Goal: Information Seeking & Learning: Learn about a topic

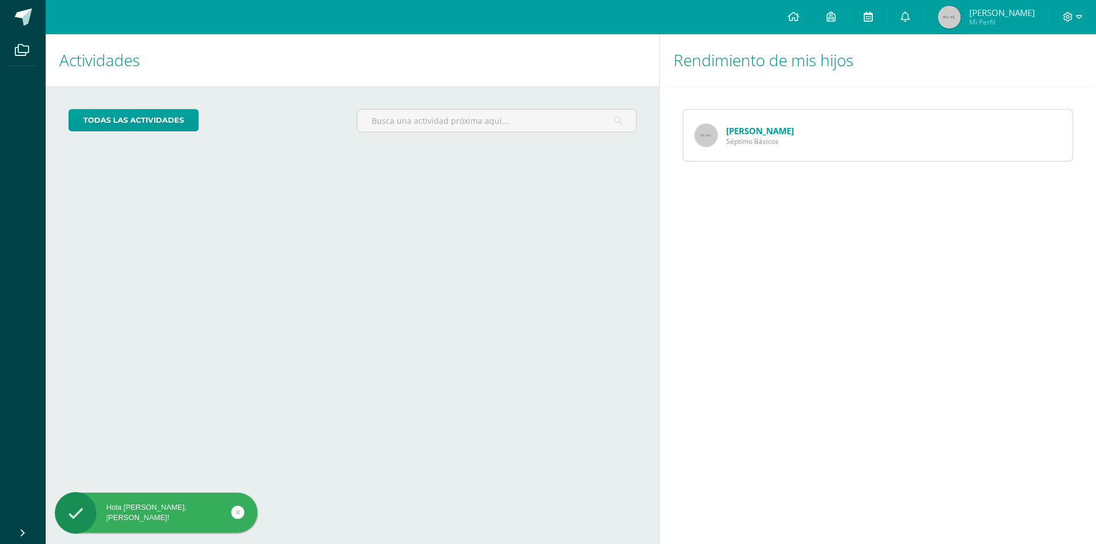
click at [873, 15] on icon at bounding box center [868, 16] width 9 height 10
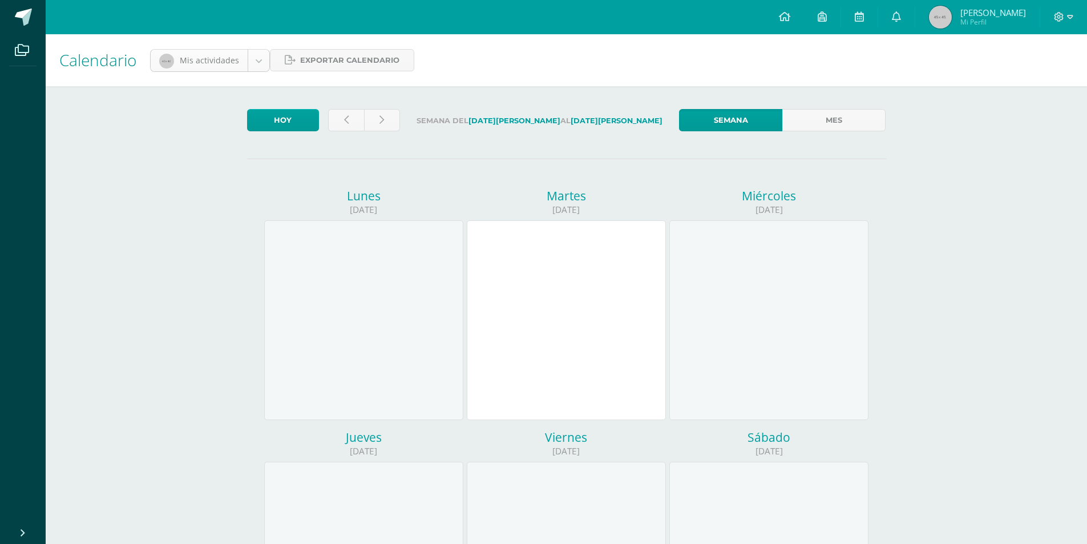
click at [255, 61] on body "Archivos Cerrar panel Configuración Cerrar sesión Marlyn Karina Mi Perfil Aviso…" at bounding box center [543, 476] width 1087 height 952
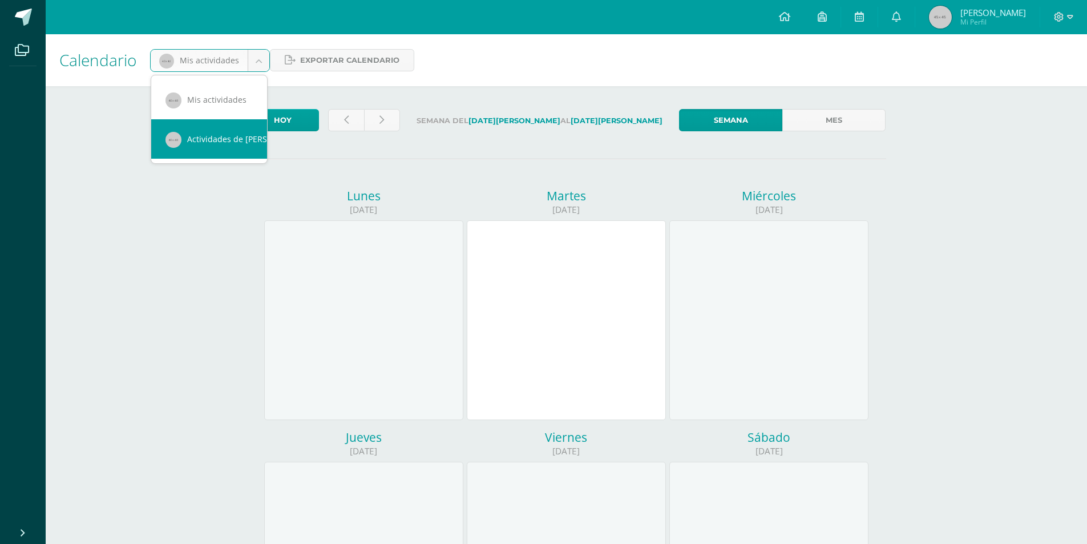
scroll to position [0, 10]
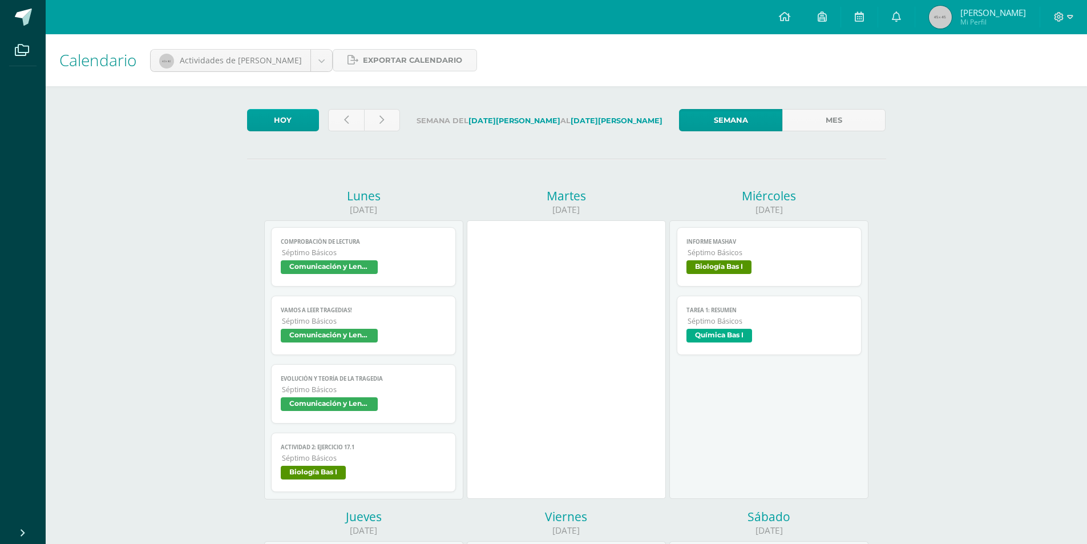
click at [729, 243] on span "Informe Mashav" at bounding box center [770, 241] width 166 height 7
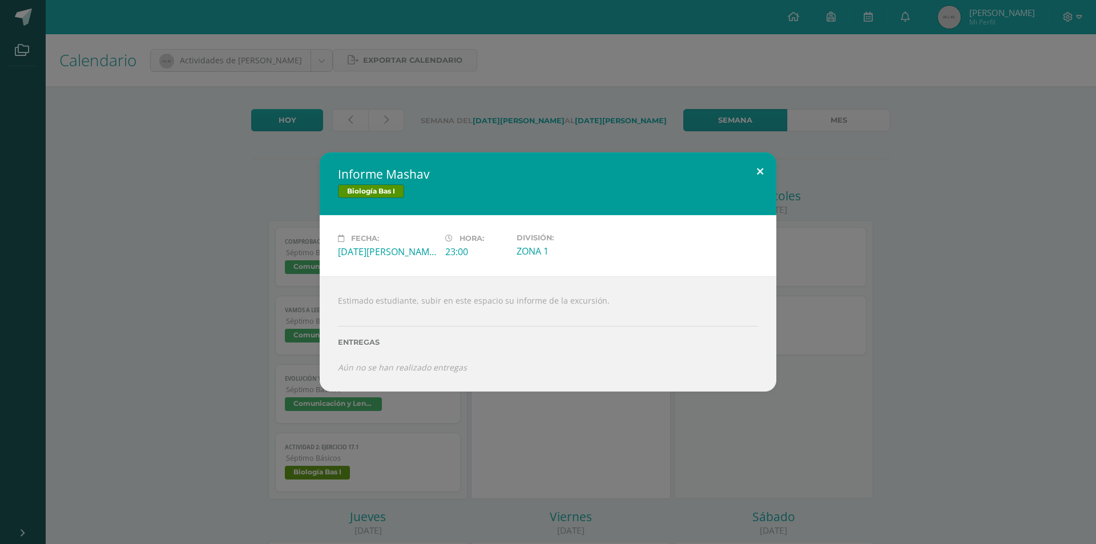
click at [757, 171] on button at bounding box center [760, 171] width 33 height 39
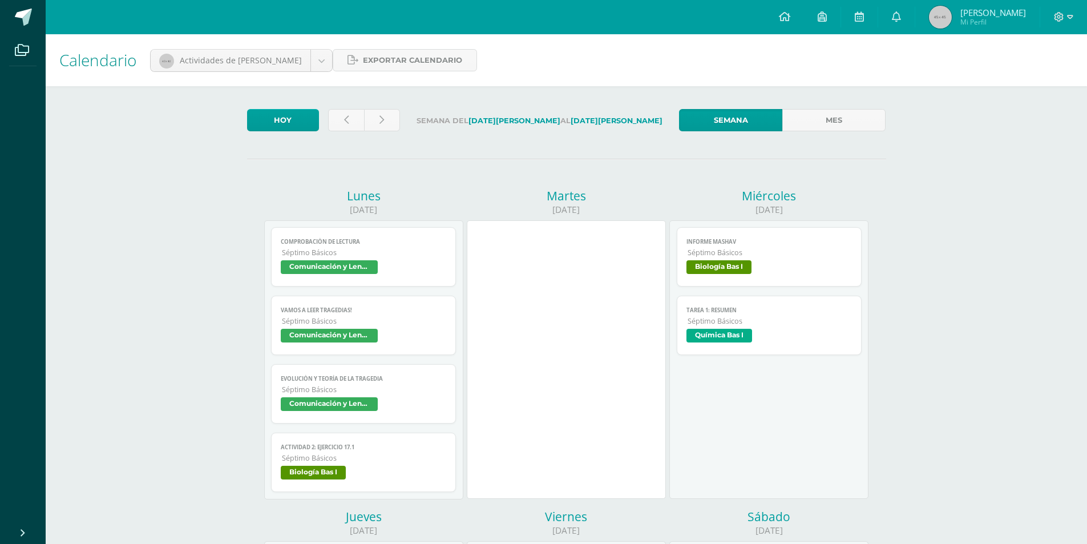
click at [753, 330] on span "Química Bas I" at bounding box center [770, 337] width 166 height 17
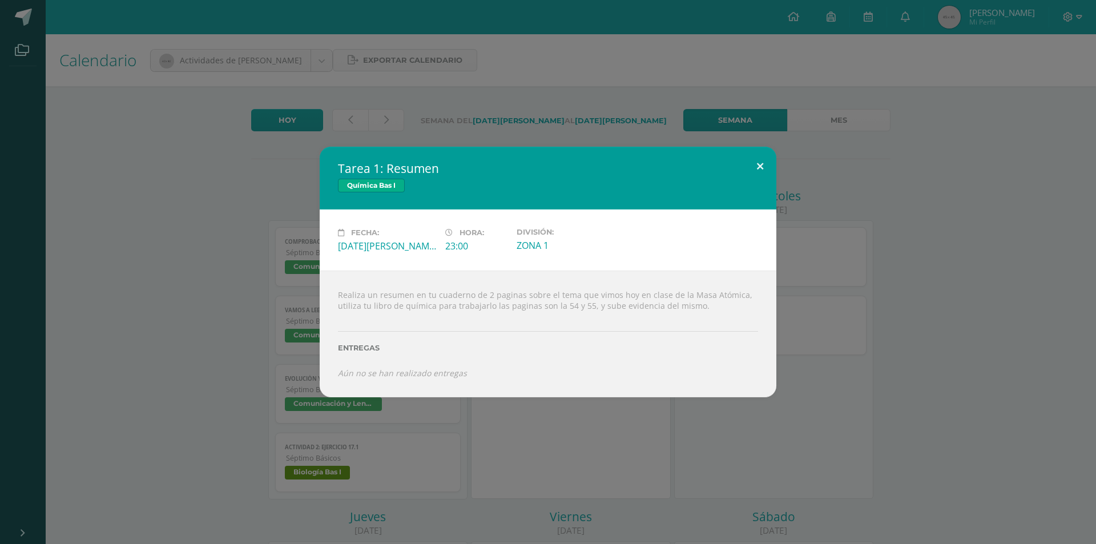
click at [764, 171] on button at bounding box center [760, 166] width 33 height 39
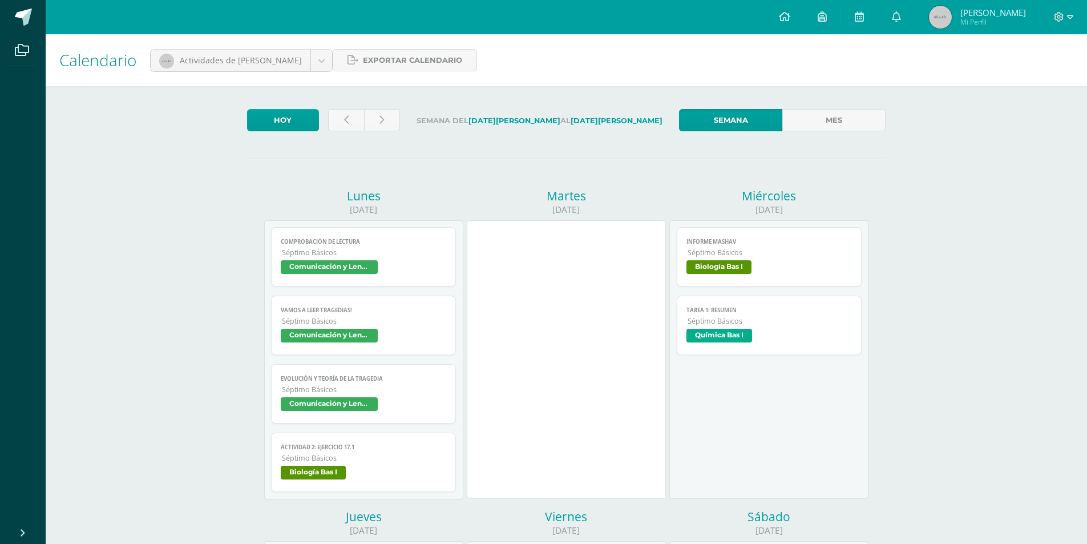
click at [729, 256] on span "Séptimo Básicos" at bounding box center [770, 253] width 165 height 10
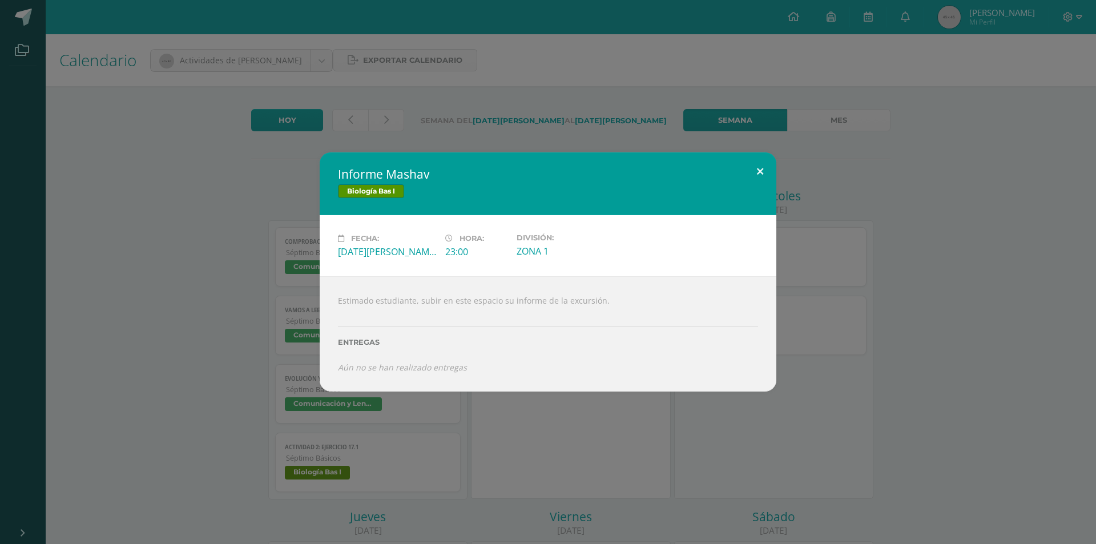
click at [762, 174] on button at bounding box center [760, 171] width 33 height 39
